Goal: Information Seeking & Learning: Check status

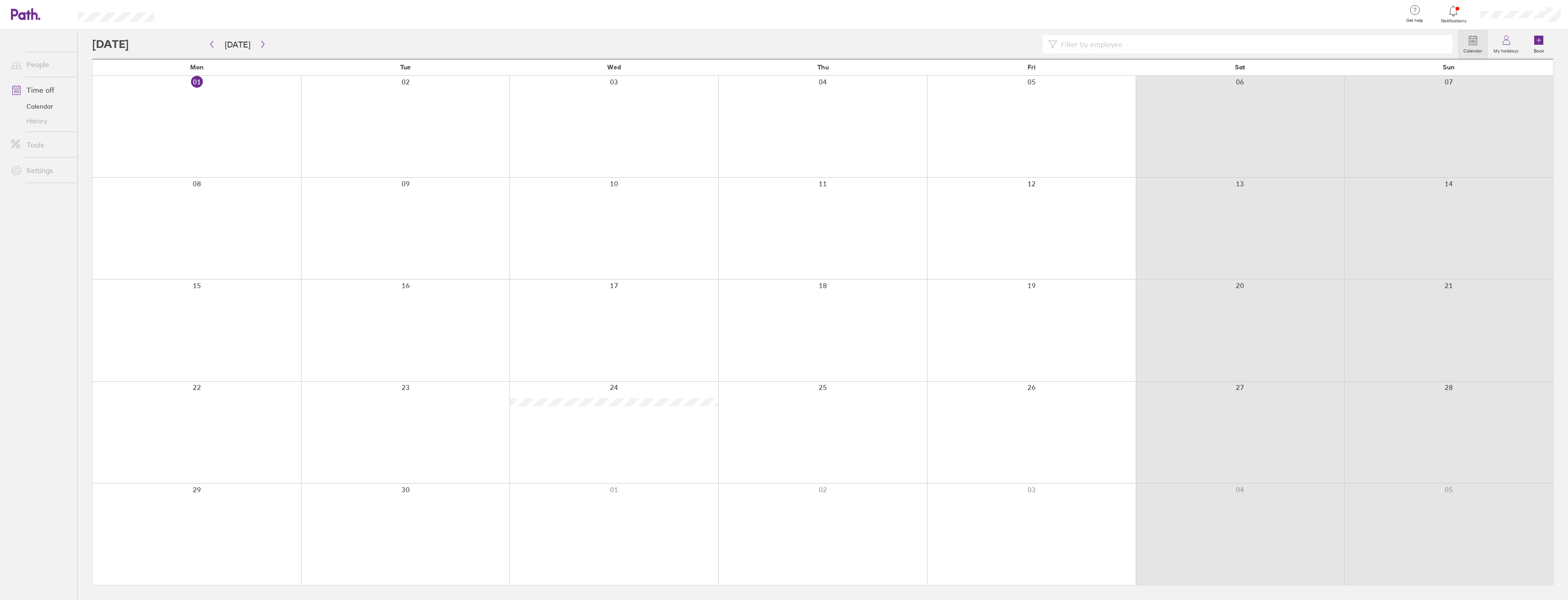
click at [37, 68] on link "People" at bounding box center [41, 65] width 74 height 18
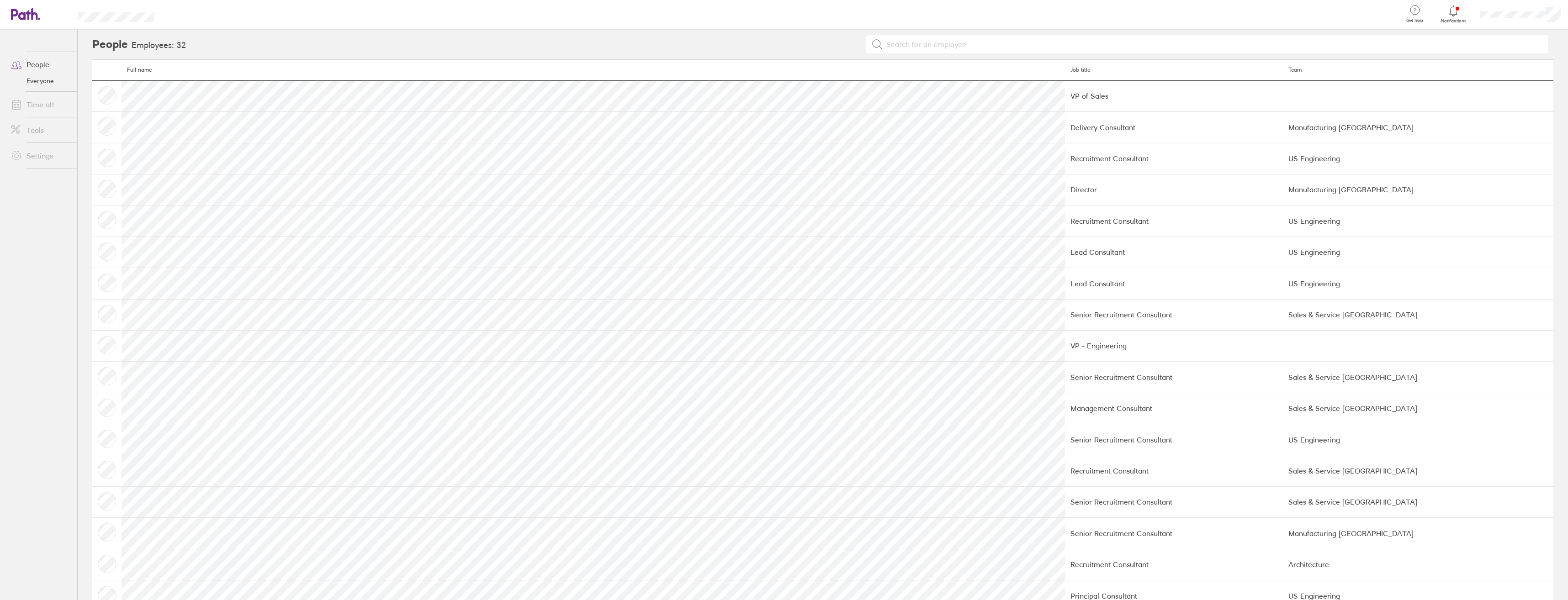
click at [28, 18] on icon at bounding box center [21, 14] width 20 height 11
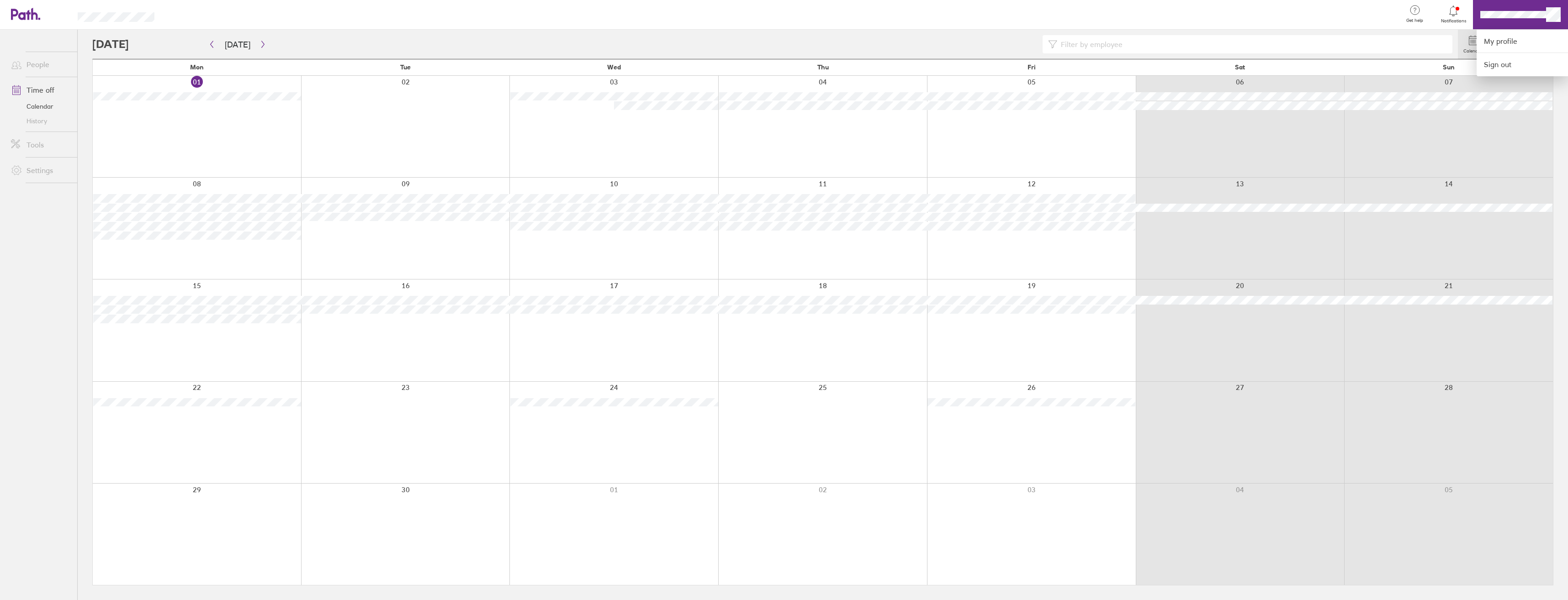
click at [1510, 8] on div at bounding box center [784, 300] width 1568 height 600
click at [1512, 47] on label "My holidays" at bounding box center [1506, 49] width 36 height 8
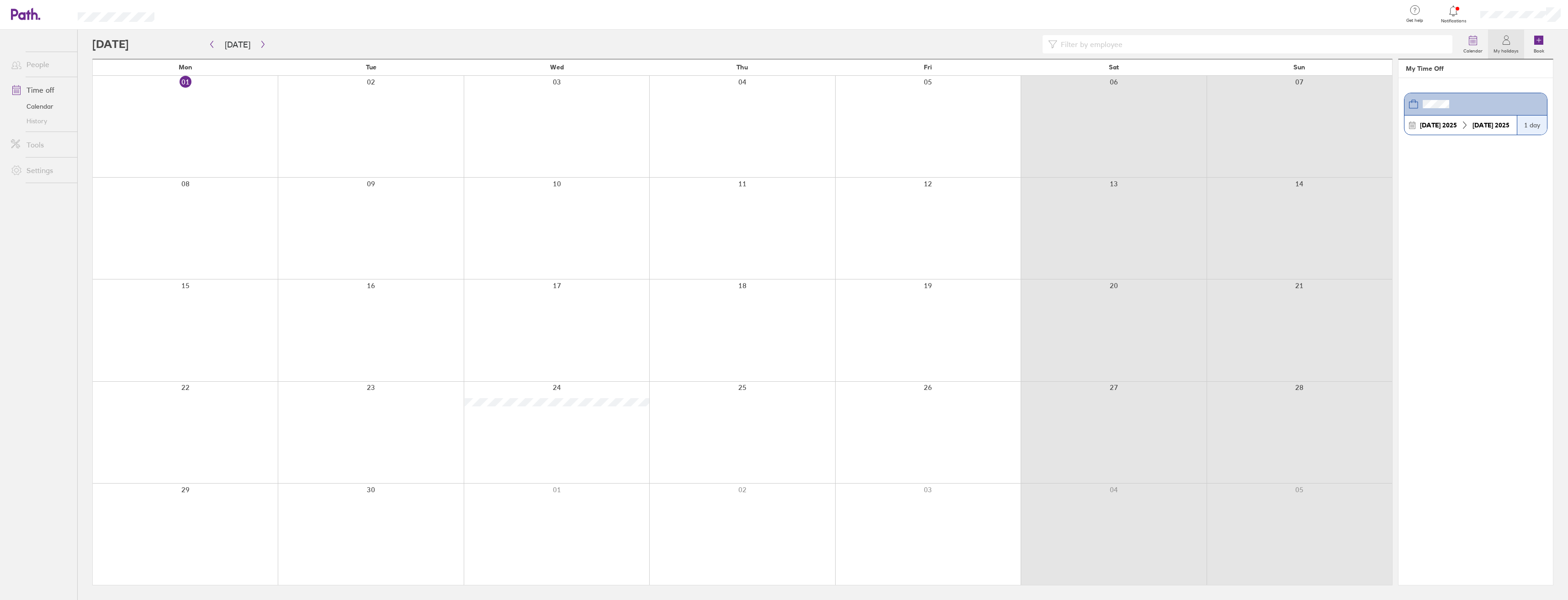
click at [1551, 7] on div at bounding box center [1520, 15] width 95 height 29
click at [1533, 46] on link "My profile" at bounding box center [1522, 42] width 92 height 23
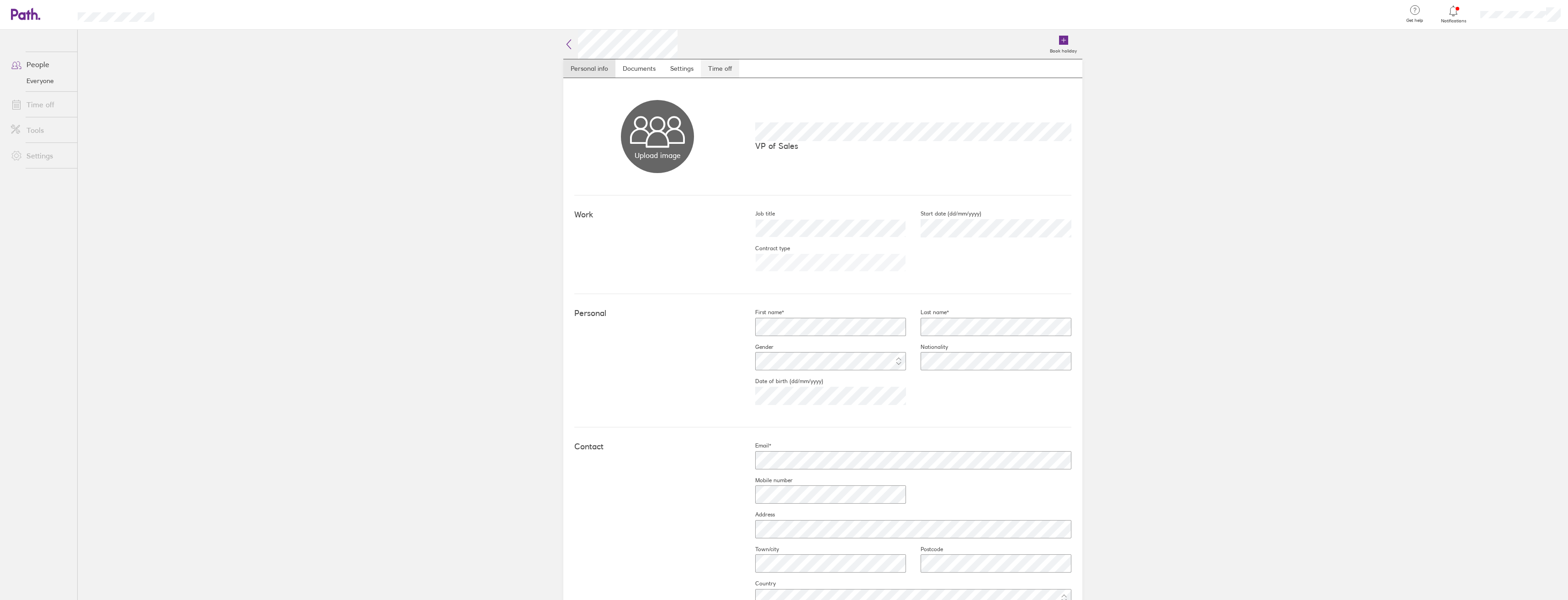
click at [704, 71] on link "Time off" at bounding box center [720, 68] width 38 height 18
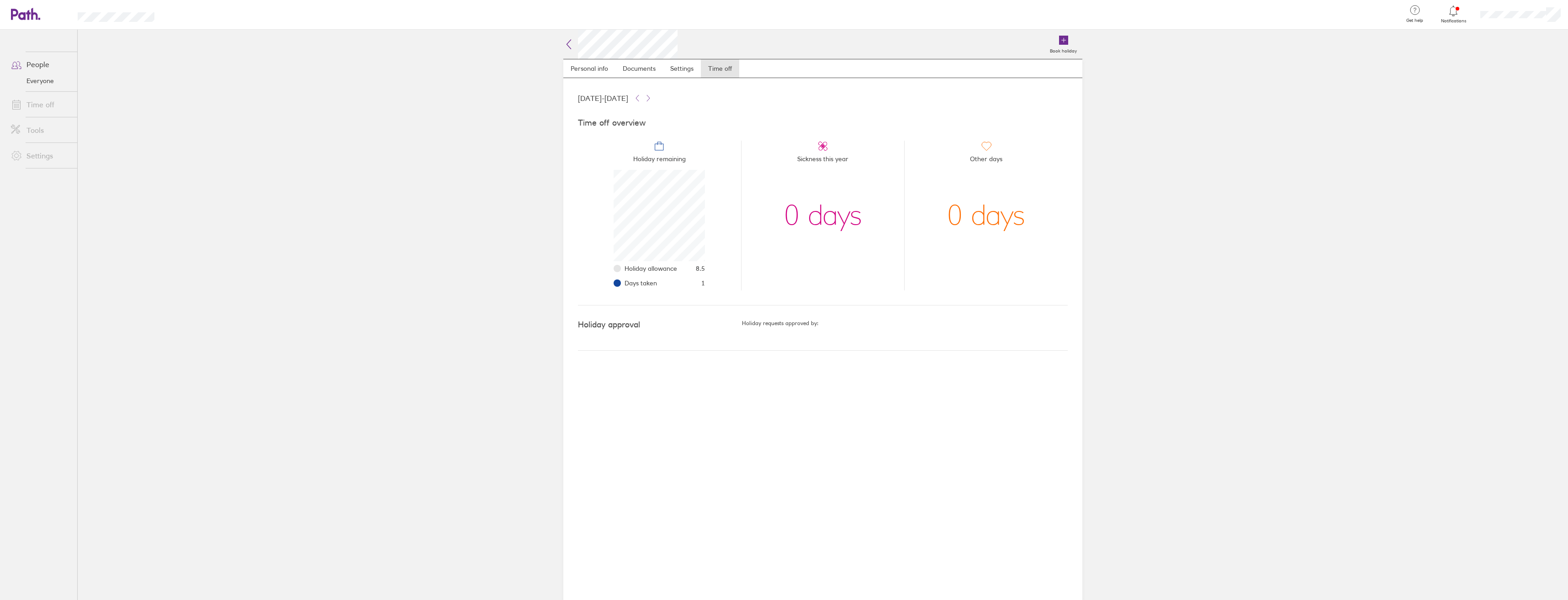
scroll to position [92, 92]
drag, startPoint x: 815, startPoint y: 232, endPoint x: 862, endPoint y: 232, distance: 47.0
click at [862, 232] on li "Sickness this year 0 days" at bounding box center [822, 215] width 164 height 150
drag, startPoint x: 862, startPoint y: 232, endPoint x: 972, endPoint y: 229, distance: 110.0
click at [972, 229] on div "0 days" at bounding box center [986, 215] width 78 height 92
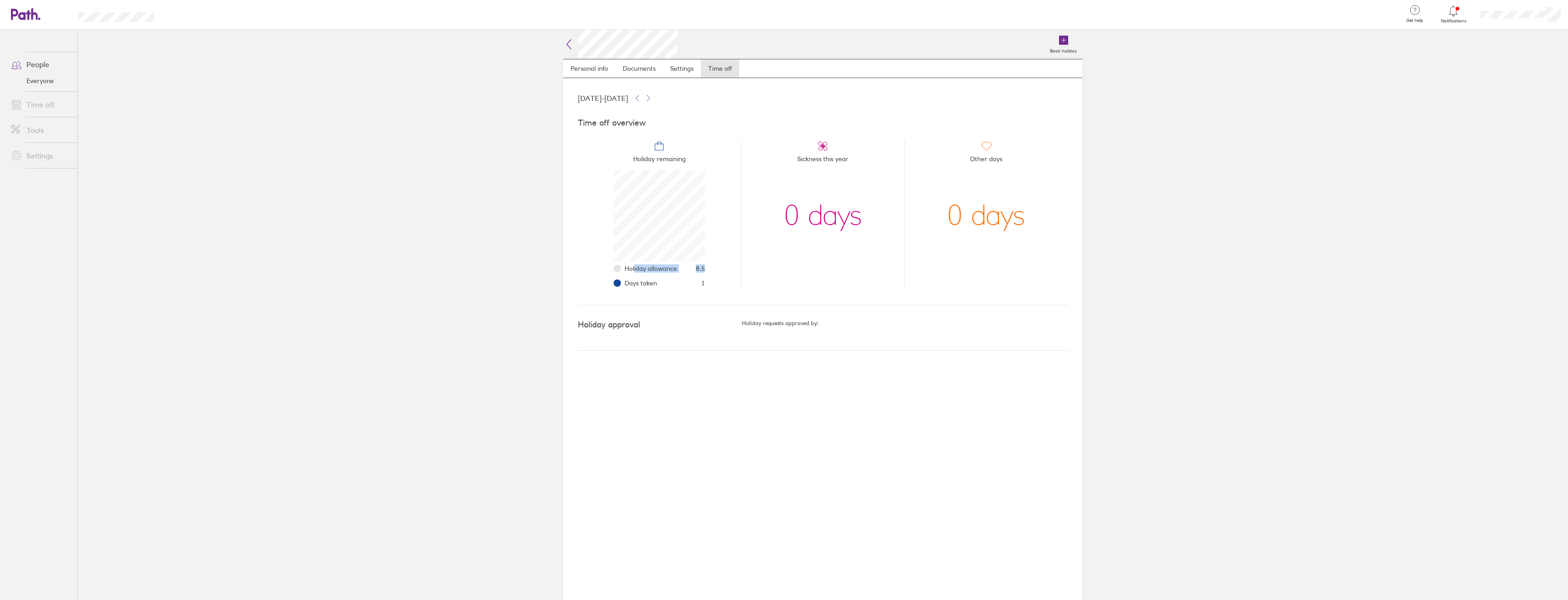
drag, startPoint x: 634, startPoint y: 266, endPoint x: 712, endPoint y: 266, distance: 78.0
click at [712, 266] on li "Holiday remaining Holiday allowance 8.5 Days taken 1" at bounding box center [659, 215] width 163 height 150
drag, startPoint x: 712, startPoint y: 266, endPoint x: 707, endPoint y: 285, distance: 19.6
click at [712, 288] on li "Holiday remaining Holiday allowance 8.5 Days taken 1" at bounding box center [659, 215] width 163 height 150
drag, startPoint x: 699, startPoint y: 271, endPoint x: 706, endPoint y: 271, distance: 7.0
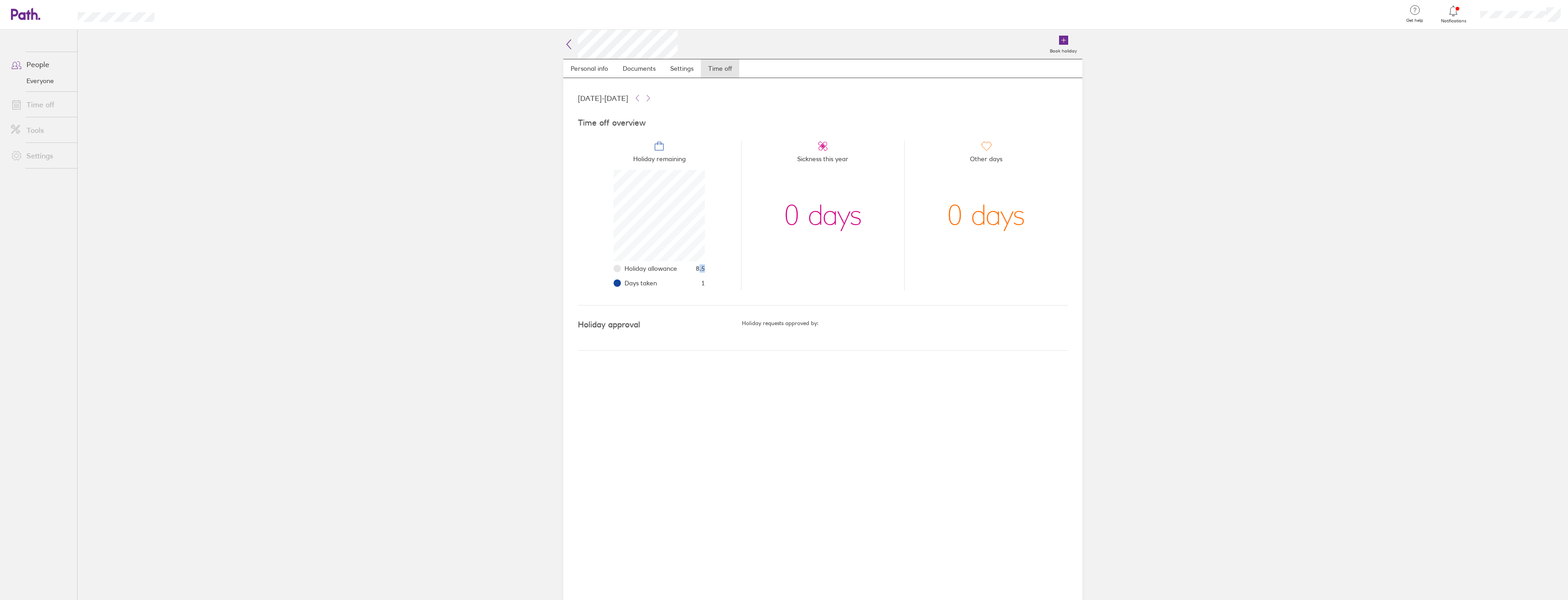
click at [706, 271] on li "Holiday remaining Holiday allowance 8.5 Days taken 1" at bounding box center [659, 215] width 163 height 150
drag, startPoint x: 706, startPoint y: 271, endPoint x: 714, endPoint y: 271, distance: 8.0
click at [714, 271] on li "Holiday remaining Holiday allowance 8.5 Days taken 1" at bounding box center [659, 215] width 163 height 150
drag, startPoint x: 695, startPoint y: 268, endPoint x: 711, endPoint y: 268, distance: 16.0
click at [711, 268] on li "Holiday remaining Holiday allowance 8.5 Days taken 1" at bounding box center [659, 215] width 163 height 150
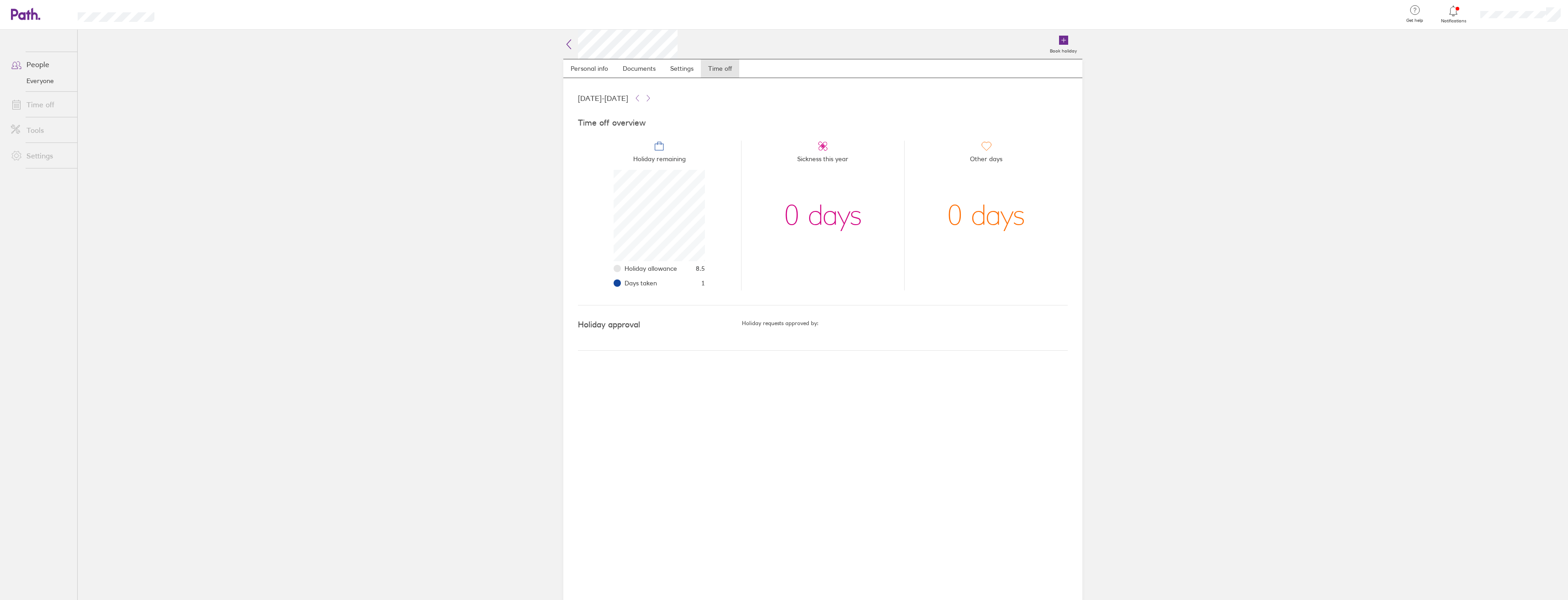
drag, startPoint x: 711, startPoint y: 268, endPoint x: 716, endPoint y: 278, distance: 11.2
click at [716, 278] on li "Holiday remaining Holiday allowance 8.5 Days taken 1" at bounding box center [659, 215] width 163 height 150
drag, startPoint x: 697, startPoint y: 268, endPoint x: 716, endPoint y: 272, distance: 19.4
click at [716, 272] on li "Holiday remaining Holiday allowance 8.5 Days taken 1" at bounding box center [659, 215] width 163 height 150
drag, startPoint x: 716, startPoint y: 272, endPoint x: 732, endPoint y: 284, distance: 20.0
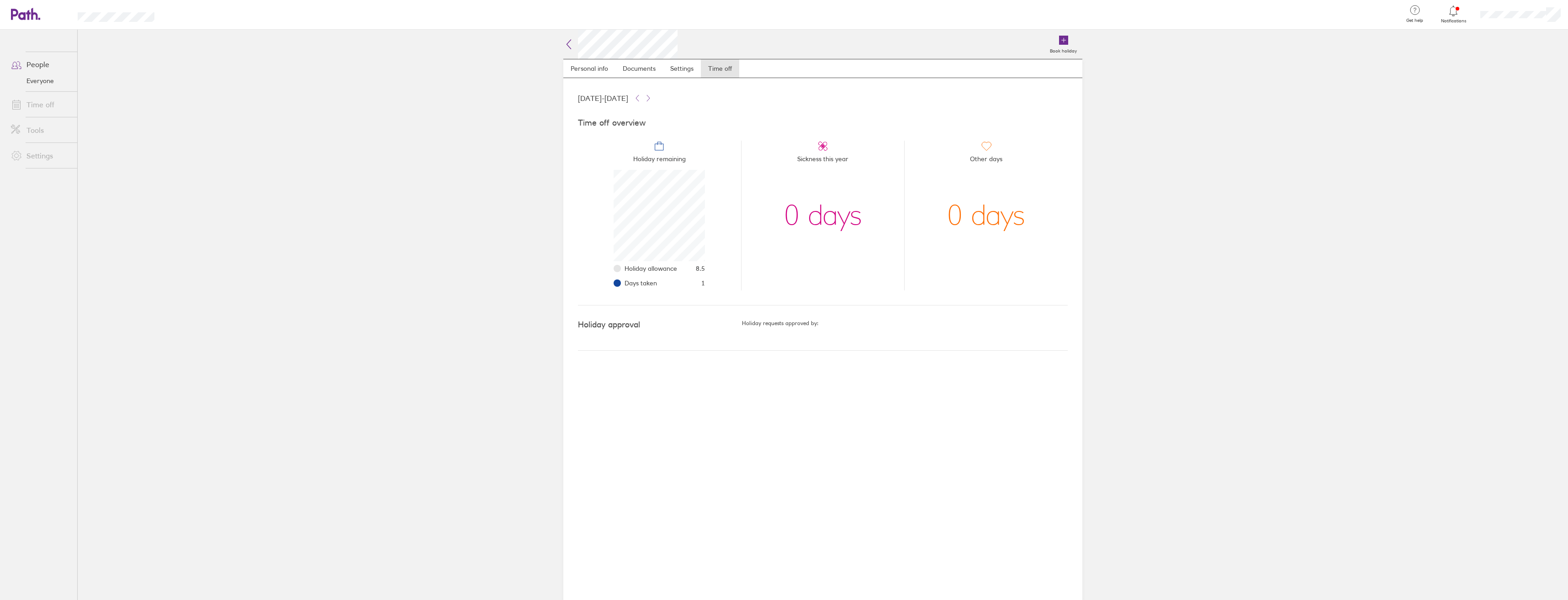
click at [732, 284] on li "Holiday remaining Holiday allowance 8.5 Days taken 1" at bounding box center [659, 215] width 163 height 150
drag, startPoint x: 782, startPoint y: 212, endPoint x: 1033, endPoint y: 228, distance: 251.5
click at [1033, 228] on ul "Holiday remaining Holiday allowance 8.5 Days taken 1 Sickness this year 0 days …" at bounding box center [822, 212] width 490 height 157
drag, startPoint x: 1033, startPoint y: 228, endPoint x: 1058, endPoint y: 239, distance: 27.3
click at [1058, 239] on li "Other days 0 days" at bounding box center [986, 215] width 164 height 150
